Goal: Task Accomplishment & Management: Complete application form

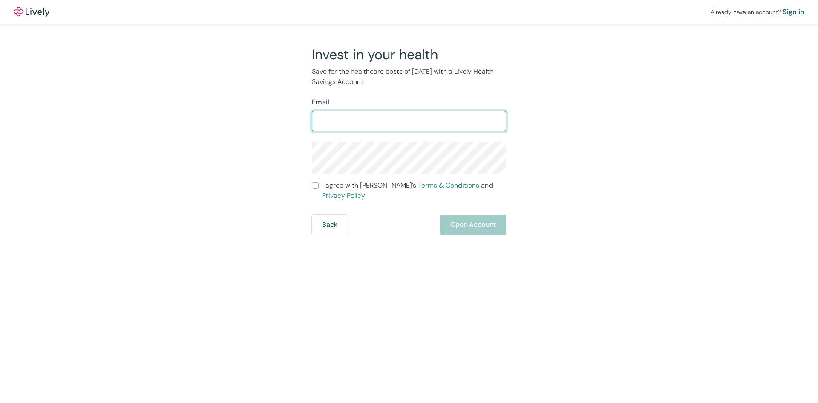
click at [354, 116] on input "Email" at bounding box center [409, 121] width 194 height 17
type input "lisasimpson3200@gmail.com"
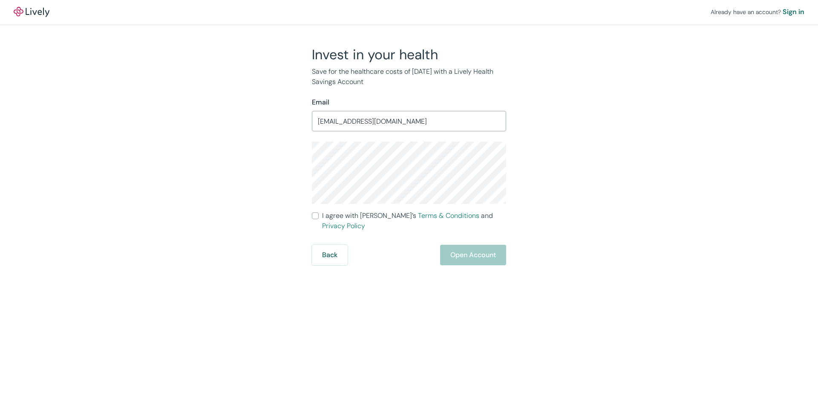
click at [456, 245] on div "Back Open Account" at bounding box center [409, 255] width 194 height 20
click at [314, 216] on input "I agree with Lively’s Terms & Conditions and Privacy Policy" at bounding box center [315, 215] width 7 height 7
checkbox input "true"
click at [461, 245] on button "Open Account" at bounding box center [473, 255] width 66 height 20
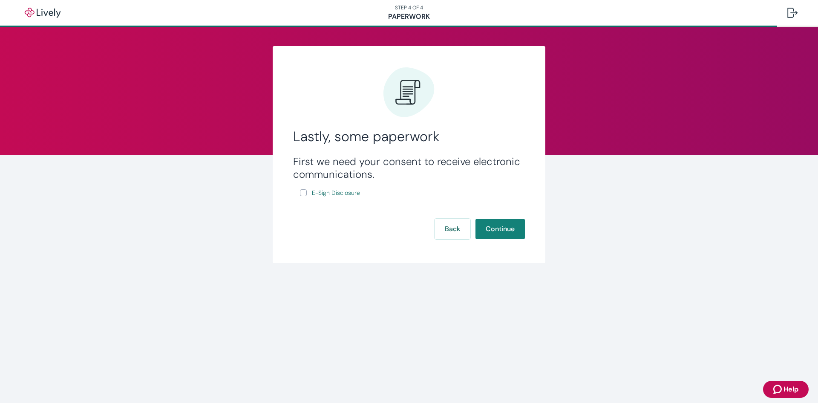
click at [304, 192] on input "E-Sign Disclosure" at bounding box center [303, 192] width 7 height 7
checkbox input "true"
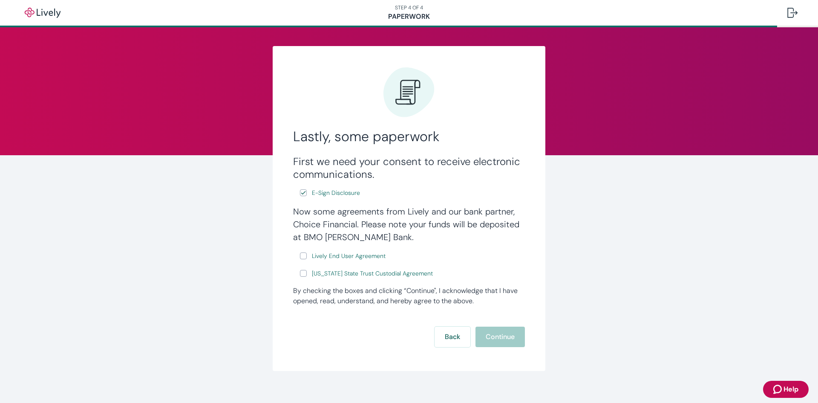
click at [300, 255] on input "Lively End User Agreement" at bounding box center [303, 255] width 7 height 7
checkbox input "true"
click at [302, 276] on input "[US_STATE] State Trust Custodial Agreement" at bounding box center [303, 273] width 7 height 7
checkbox input "true"
click at [505, 338] on button "Continue" at bounding box center [500, 336] width 49 height 20
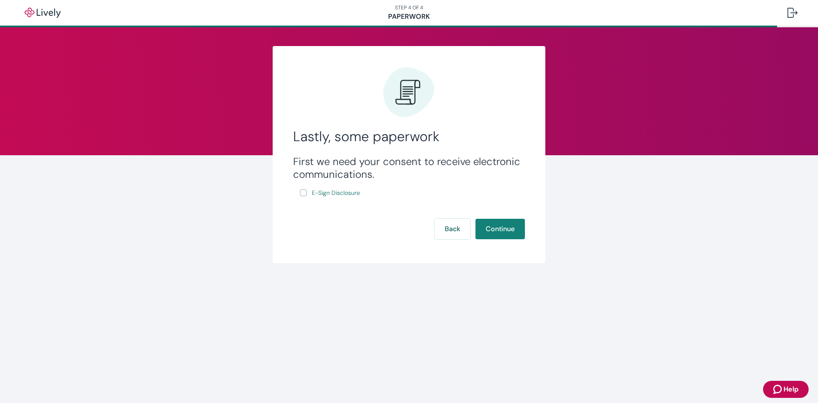
click at [305, 193] on input "E-Sign Disclosure" at bounding box center [303, 192] width 7 height 7
checkbox input "true"
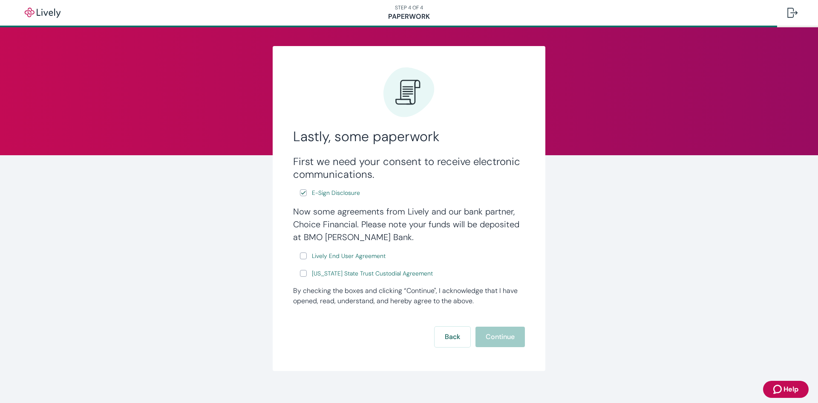
click at [303, 256] on input "Lively End User Agreement" at bounding box center [303, 255] width 7 height 7
checkbox input "true"
click at [303, 271] on input "[US_STATE] State Trust Custodial Agreement" at bounding box center [303, 273] width 7 height 7
checkbox input "true"
click at [491, 340] on button "Continue" at bounding box center [500, 336] width 49 height 20
